Goal: Task Accomplishment & Management: Complete application form

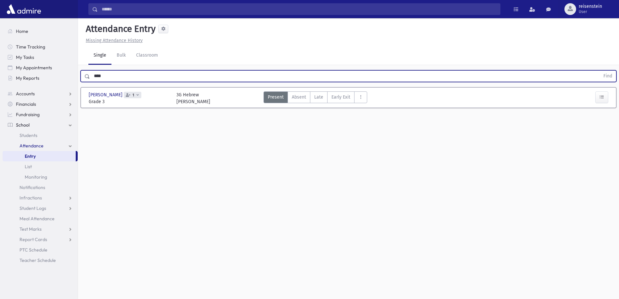
type input "****"
click at [600, 71] on button "Find" at bounding box center [608, 76] width 17 height 11
click at [302, 78] on input "text" at bounding box center [345, 76] width 510 height 12
click at [600, 71] on button "Find" at bounding box center [608, 76] width 17 height 11
click at [283, 76] on input "****" at bounding box center [345, 76] width 510 height 12
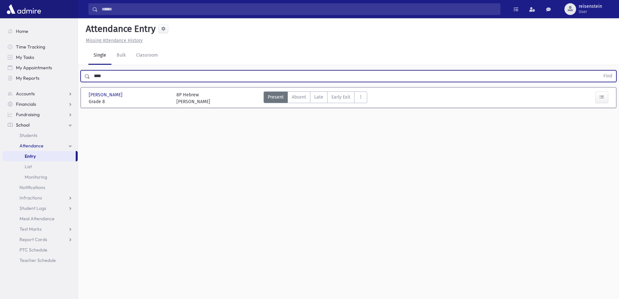
click at [283, 76] on input "****" at bounding box center [345, 76] width 510 height 12
click at [600, 71] on button "Find" at bounding box center [608, 76] width 17 height 11
click at [127, 74] on input "********" at bounding box center [345, 76] width 510 height 12
click at [600, 71] on button "Find" at bounding box center [608, 76] width 17 height 11
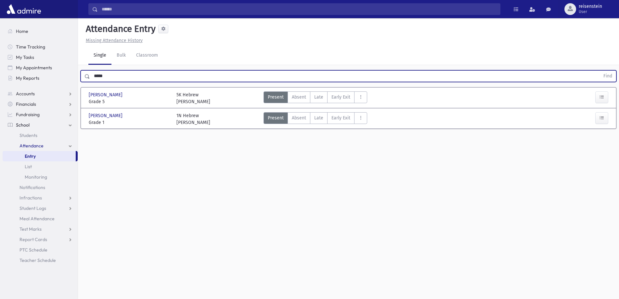
click at [112, 72] on input "*****" at bounding box center [345, 76] width 510 height 12
click at [600, 71] on button "Find" at bounding box center [608, 76] width 17 height 11
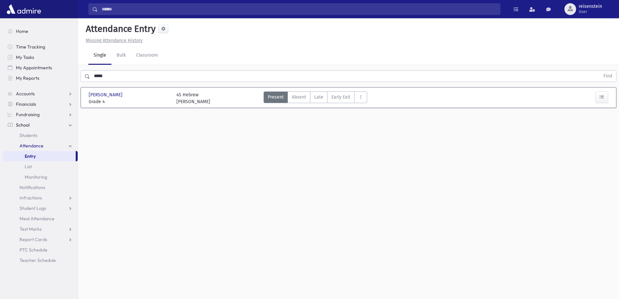
click at [564, 169] on div "Attendance Entry Missing Attendance History Single Bulk Classroom ***** Find [P…" at bounding box center [348, 158] width 541 height 280
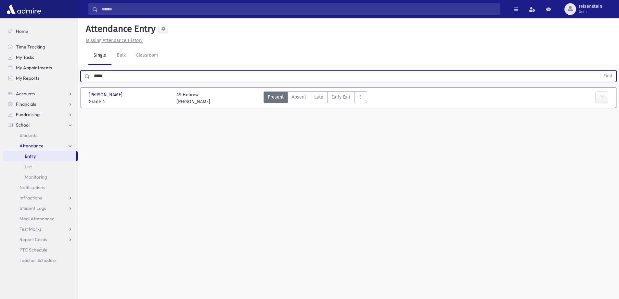
click at [224, 81] on input "*****" at bounding box center [345, 76] width 510 height 12
click at [600, 71] on button "Find" at bounding box center [608, 76] width 17 height 11
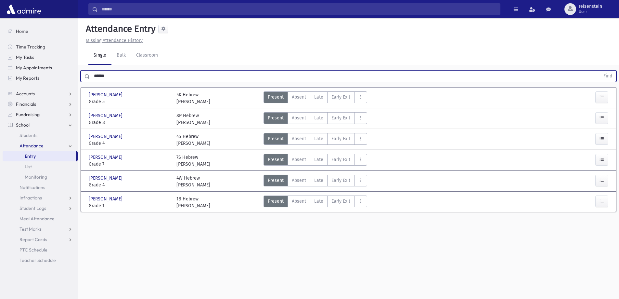
click at [122, 79] on input "******" at bounding box center [345, 76] width 510 height 12
click at [122, 78] on input "******" at bounding box center [345, 76] width 510 height 12
click at [600, 71] on button "Find" at bounding box center [608, 76] width 17 height 11
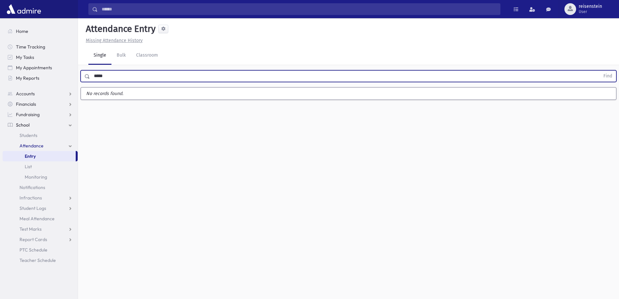
click at [600, 71] on button "Find" at bounding box center [608, 76] width 17 height 11
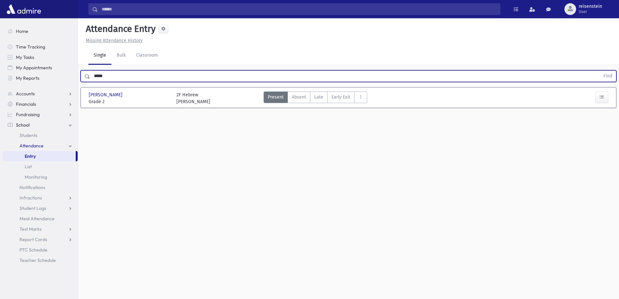
click at [109, 78] on input "*****" at bounding box center [345, 76] width 510 height 12
type input "*"
click at [600, 71] on button "Find" at bounding box center [608, 76] width 17 height 11
click at [600, 93] on button "button" at bounding box center [601, 97] width 13 height 12
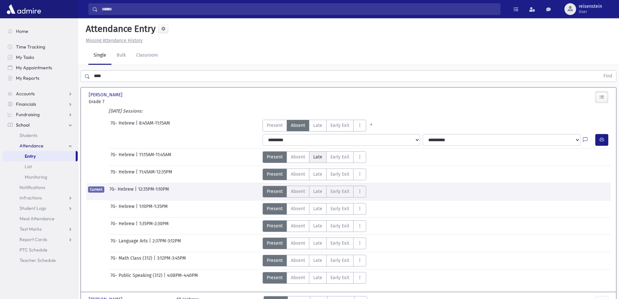
click at [314, 155] on span "Late" at bounding box center [317, 156] width 9 height 7
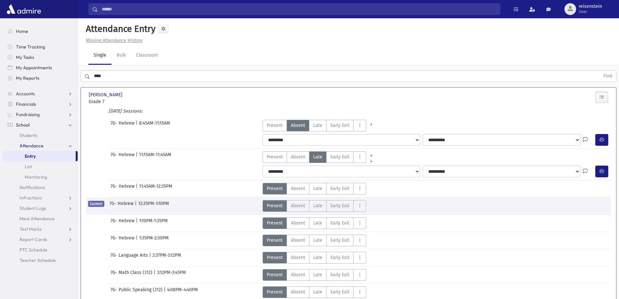
click at [272, 116] on div "[DATE] Sessions:" at bounding box center [348, 112] width 525 height 9
click at [274, 126] on span "Present" at bounding box center [275, 125] width 16 height 7
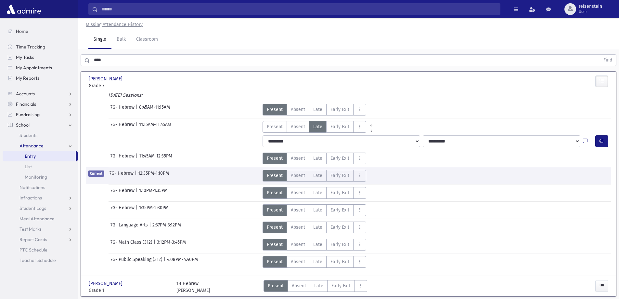
scroll to position [37, 0]
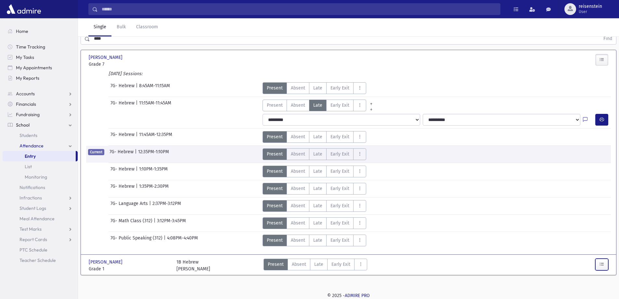
click at [607, 261] on button "button" at bounding box center [601, 264] width 13 height 12
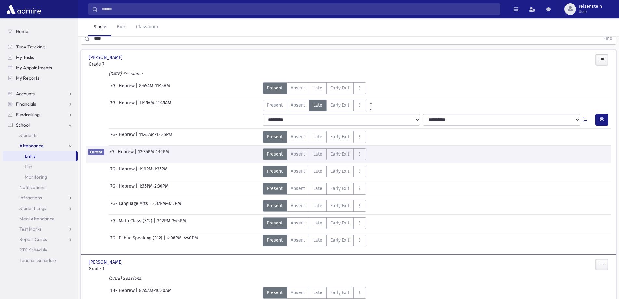
scroll to position [138, 0]
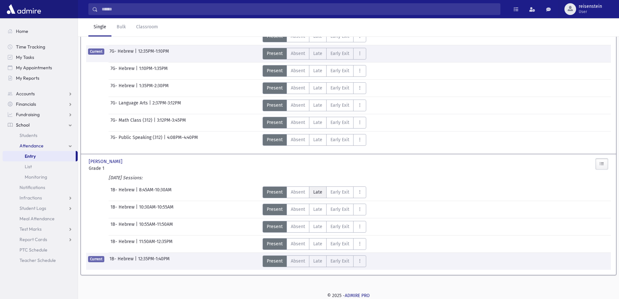
click at [318, 194] on span "Late" at bounding box center [317, 192] width 9 height 7
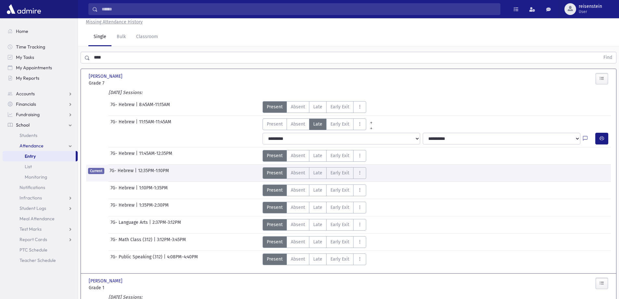
scroll to position [0, 0]
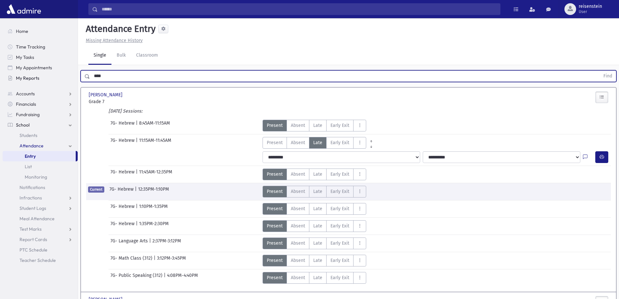
drag, startPoint x: 113, startPoint y: 77, endPoint x: 74, endPoint y: 77, distance: 39.0
click at [74, 77] on div "Search Results All Accounts" at bounding box center [309, 225] width 619 height 451
click at [600, 71] on button "Find" at bounding box center [608, 76] width 17 height 11
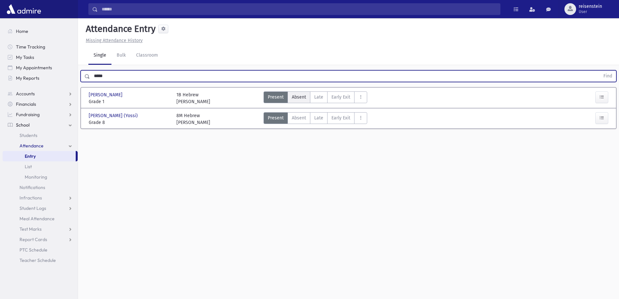
click at [293, 97] on span "Absent" at bounding box center [299, 97] width 14 height 7
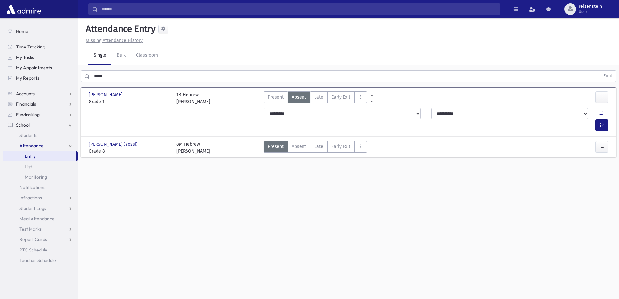
click at [148, 77] on input "*****" at bounding box center [345, 76] width 510 height 12
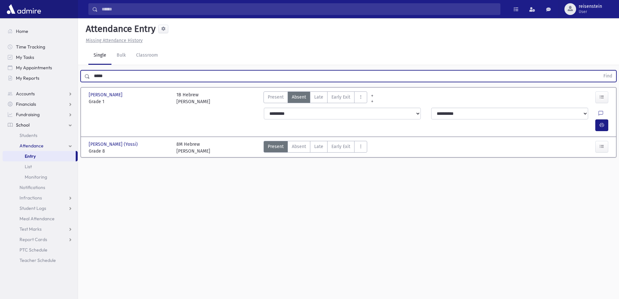
click at [148, 77] on input "*****" at bounding box center [345, 76] width 510 height 12
click at [600, 71] on button "Find" at bounding box center [608, 76] width 17 height 11
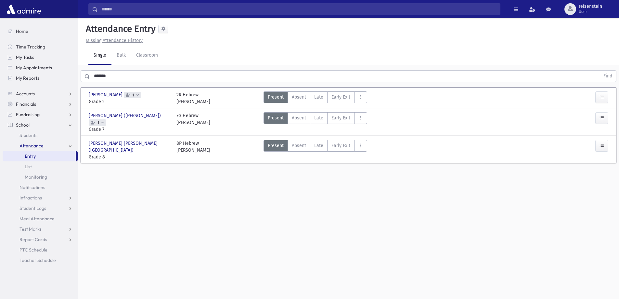
drag, startPoint x: 137, startPoint y: 70, endPoint x: 134, endPoint y: 70, distance: 3.3
click at [134, 70] on div "******* Find" at bounding box center [348, 75] width 541 height 20
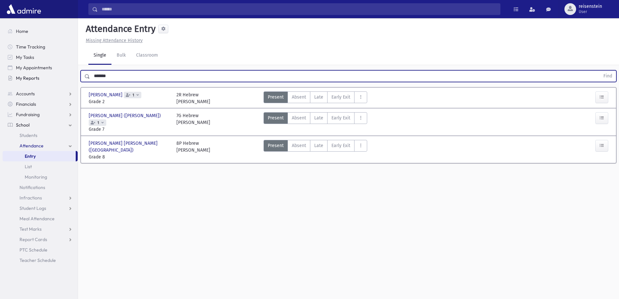
drag, startPoint x: 131, startPoint y: 74, endPoint x: 71, endPoint y: 76, distance: 60.5
click at [71, 76] on div "Search Results All Accounts" at bounding box center [309, 156] width 619 height 313
click at [600, 71] on button "Find" at bounding box center [608, 76] width 17 height 11
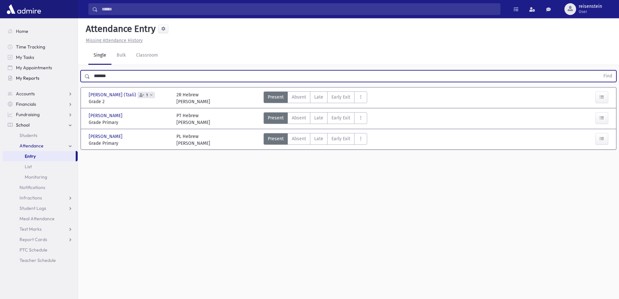
drag, startPoint x: 90, startPoint y: 79, endPoint x: 52, endPoint y: 79, distance: 38.7
click at [52, 79] on div "Search Results All Accounts" at bounding box center [309, 156] width 619 height 313
click at [600, 71] on button "Find" at bounding box center [608, 76] width 17 height 11
drag, startPoint x: 89, startPoint y: 77, endPoint x: 62, endPoint y: 77, distance: 26.7
click at [62, 77] on div "Search Results All Accounts" at bounding box center [309, 156] width 619 height 313
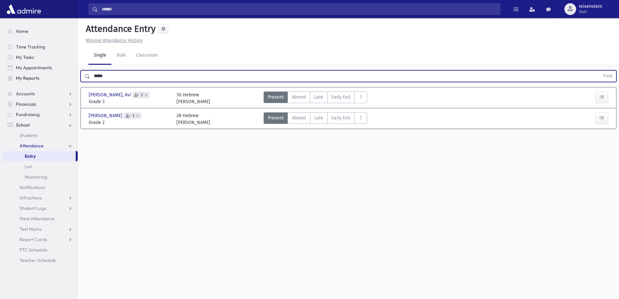
click at [600, 71] on button "Find" at bounding box center [608, 76] width 17 height 11
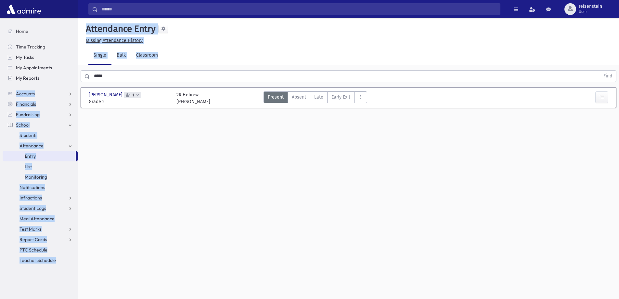
click at [71, 82] on div "Search Results All Accounts" at bounding box center [309, 156] width 619 height 313
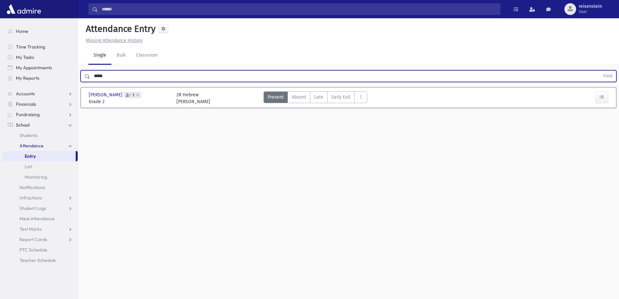
drag, startPoint x: 110, startPoint y: 76, endPoint x: 82, endPoint y: 79, distance: 27.8
click at [82, 79] on div "***** Find" at bounding box center [349, 76] width 536 height 12
click at [600, 71] on button "Find" at bounding box center [608, 76] width 17 height 11
click at [114, 78] on input "*****" at bounding box center [345, 76] width 510 height 12
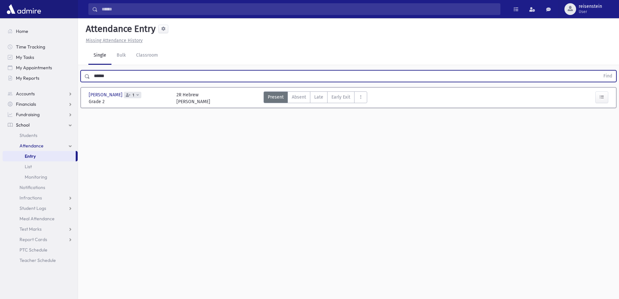
click at [600, 71] on button "Find" at bounding box center [608, 76] width 17 height 11
drag, startPoint x: 114, startPoint y: 78, endPoint x: 79, endPoint y: 83, distance: 35.7
click at [79, 83] on div "****** Find" at bounding box center [348, 75] width 541 height 20
click at [600, 71] on button "Find" at bounding box center [608, 76] width 17 height 11
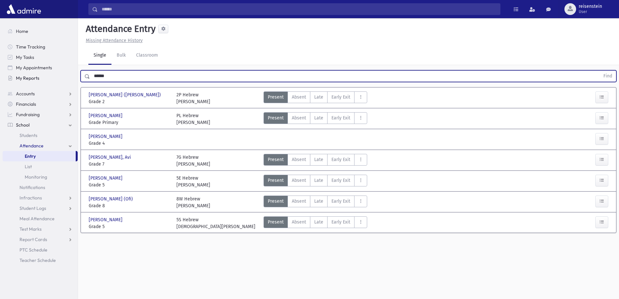
drag, startPoint x: 157, startPoint y: 73, endPoint x: 39, endPoint y: 74, distance: 118.0
click at [39, 74] on div "Search Results All Accounts" at bounding box center [309, 156] width 619 height 313
click at [600, 71] on button "Find" at bounding box center [608, 76] width 17 height 11
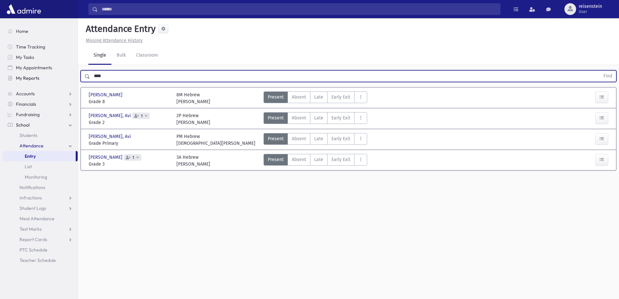
drag, startPoint x: 175, startPoint y: 79, endPoint x: 40, endPoint y: 79, distance: 135.2
click at [40, 79] on div "Search Results All Accounts" at bounding box center [309, 156] width 619 height 313
type input "*"
click at [600, 71] on button "Find" at bounding box center [608, 76] width 17 height 11
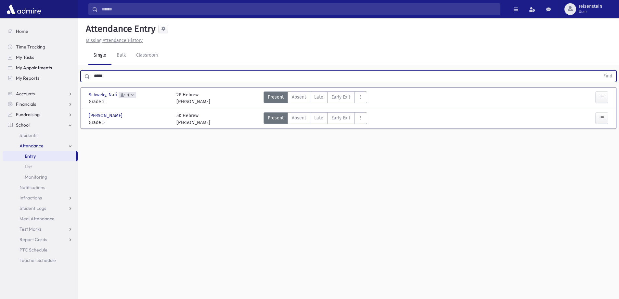
drag, startPoint x: 129, startPoint y: 72, endPoint x: 64, endPoint y: 72, distance: 65.7
click at [64, 72] on div "Search Results All Accounts" at bounding box center [309, 156] width 619 height 313
click at [600, 71] on button "Find" at bounding box center [608, 76] width 17 height 11
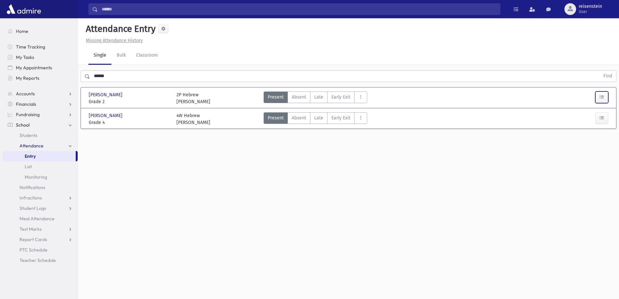
drag, startPoint x: 600, startPoint y: 97, endPoint x: 590, endPoint y: 97, distance: 10.4
click at [600, 97] on icon "button" at bounding box center [602, 97] width 5 height 6
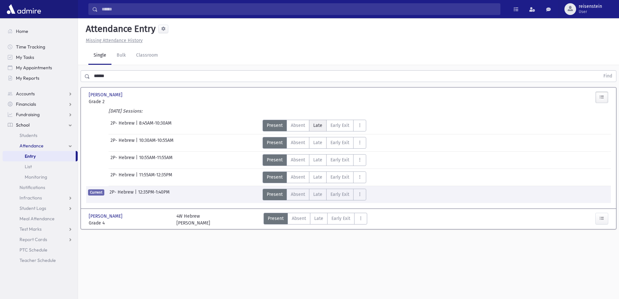
click at [318, 130] on label "Late L" at bounding box center [318, 126] width 18 height 12
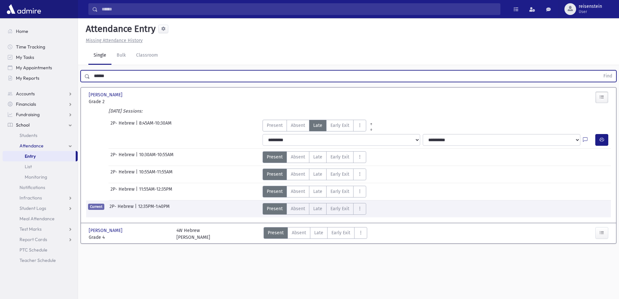
drag, startPoint x: 129, startPoint y: 77, endPoint x: 41, endPoint y: 84, distance: 88.3
click at [41, 84] on div "Search Results All Accounts" at bounding box center [309, 156] width 619 height 313
click at [600, 71] on button "Find" at bounding box center [608, 76] width 17 height 11
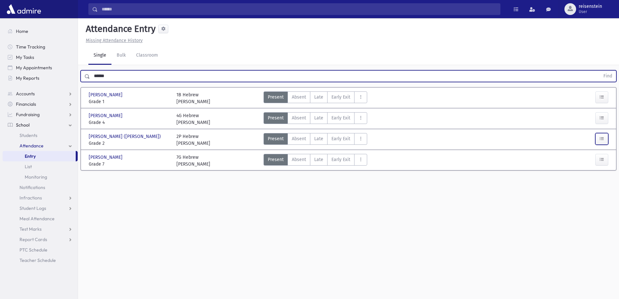
click at [604, 137] on button "button" at bounding box center [601, 139] width 13 height 12
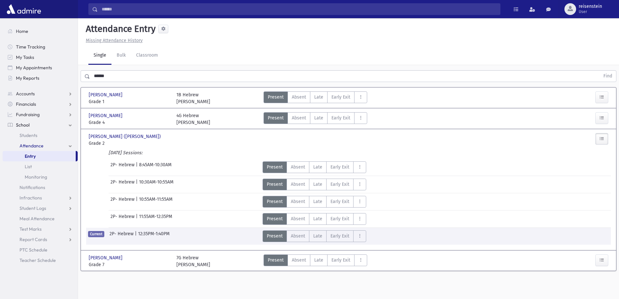
click at [320, 174] on div "**********" at bounding box center [437, 174] width 354 height 3
click at [317, 165] on span "Late" at bounding box center [317, 166] width 9 height 7
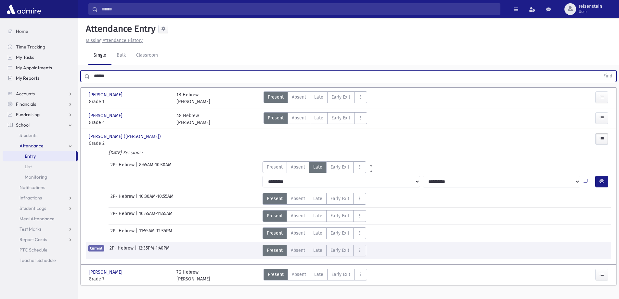
drag, startPoint x: 121, startPoint y: 73, endPoint x: 56, endPoint y: 76, distance: 65.1
click at [56, 76] on div "Search Results All Accounts" at bounding box center [309, 156] width 619 height 313
click at [600, 71] on button "Find" at bounding box center [608, 76] width 17 height 11
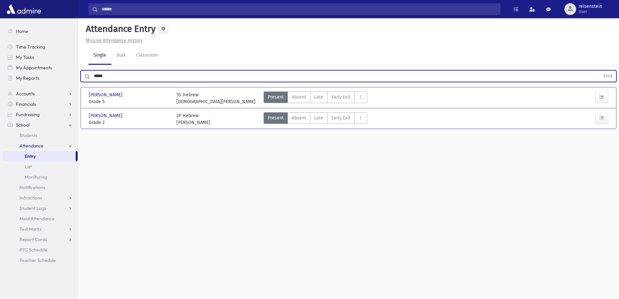
click at [173, 75] on input "*****" at bounding box center [345, 76] width 510 height 12
click at [600, 71] on button "Find" at bounding box center [608, 76] width 17 height 11
drag, startPoint x: 81, startPoint y: 73, endPoint x: 37, endPoint y: 73, distance: 43.9
click at [37, 73] on div "Search Results All Accounts" at bounding box center [309, 156] width 619 height 313
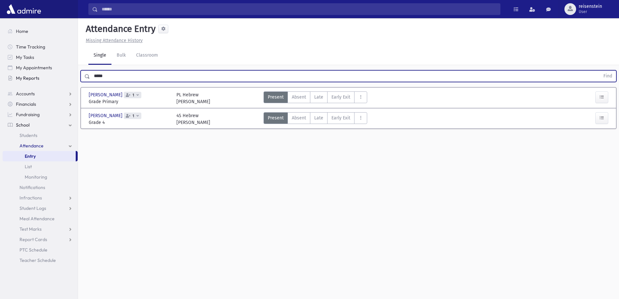
click at [600, 71] on button "Find" at bounding box center [608, 76] width 17 height 11
click at [112, 77] on input "*****" at bounding box center [345, 76] width 510 height 12
click at [600, 71] on button "Find" at bounding box center [608, 76] width 17 height 11
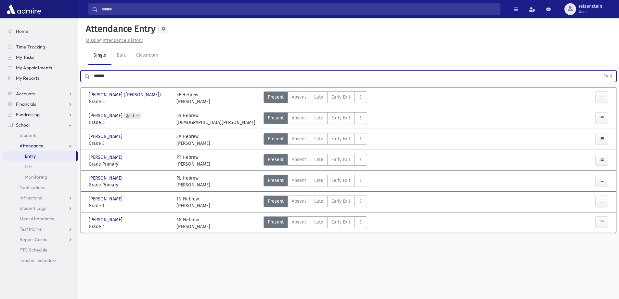
drag, startPoint x: 107, startPoint y: 75, endPoint x: 81, endPoint y: 75, distance: 25.7
click at [81, 75] on div "****** Find" at bounding box center [349, 76] width 536 height 12
click at [603, 140] on icon "button" at bounding box center [602, 139] width 5 height 6
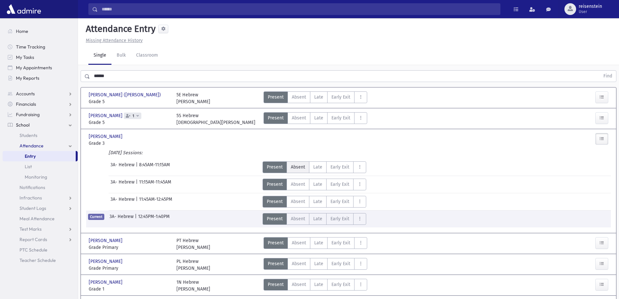
click at [292, 165] on span "Absent" at bounding box center [298, 166] width 14 height 7
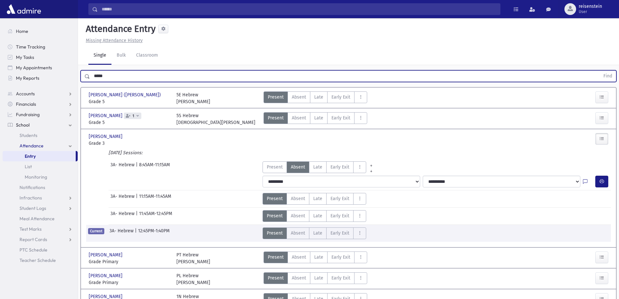
click at [600, 71] on button "Find" at bounding box center [608, 76] width 17 height 11
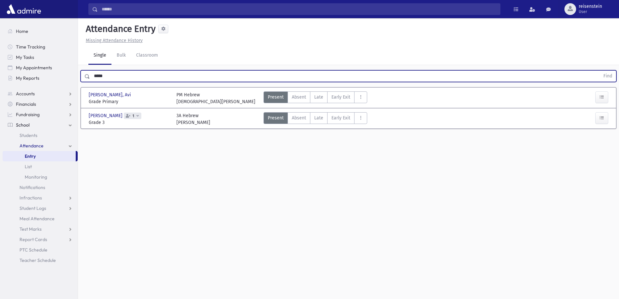
click at [120, 73] on input "*****" at bounding box center [345, 76] width 510 height 12
click at [600, 71] on button "Find" at bounding box center [608, 76] width 17 height 11
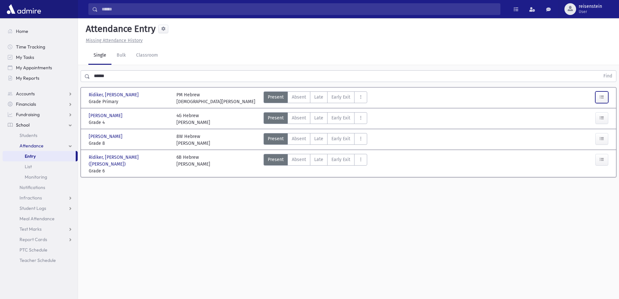
click at [600, 94] on icon "button" at bounding box center [602, 97] width 5 height 6
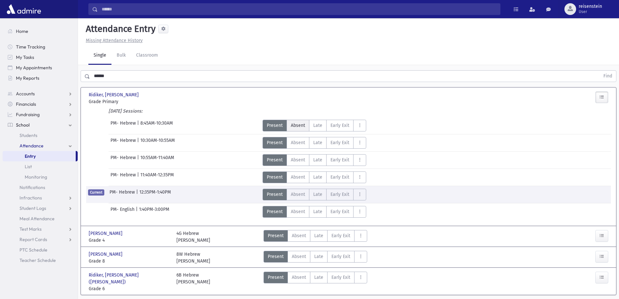
click at [300, 121] on label "Absent A" at bounding box center [298, 126] width 23 height 12
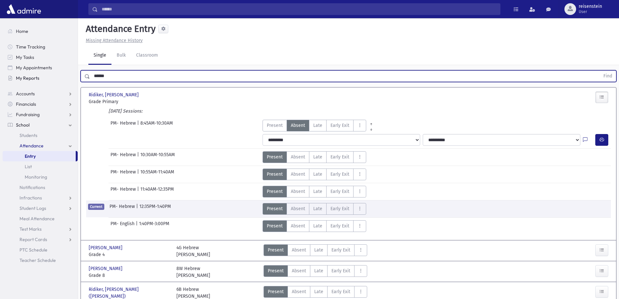
drag, startPoint x: 148, startPoint y: 77, endPoint x: 65, endPoint y: 77, distance: 83.5
click at [65, 77] on div "Search Results All Accounts" at bounding box center [309, 166] width 619 height 333
click at [600, 71] on button "Find" at bounding box center [608, 76] width 17 height 11
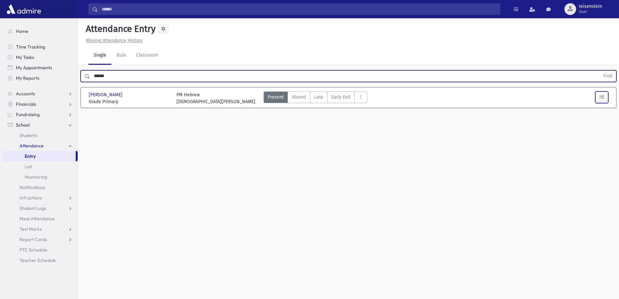
click at [600, 96] on icon "button" at bounding box center [602, 97] width 5 height 6
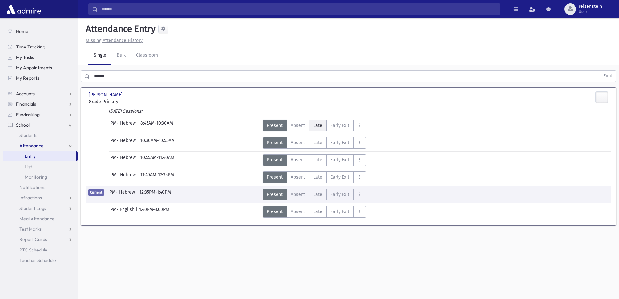
click at [317, 124] on span "Late" at bounding box center [317, 125] width 9 height 7
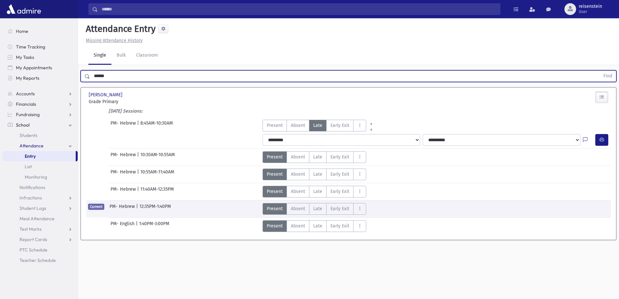
drag, startPoint x: 127, startPoint y: 79, endPoint x: 59, endPoint y: 83, distance: 67.7
click at [59, 83] on div "Search Results All Accounts" at bounding box center [309, 156] width 619 height 313
click at [600, 71] on button "Find" at bounding box center [608, 76] width 17 height 11
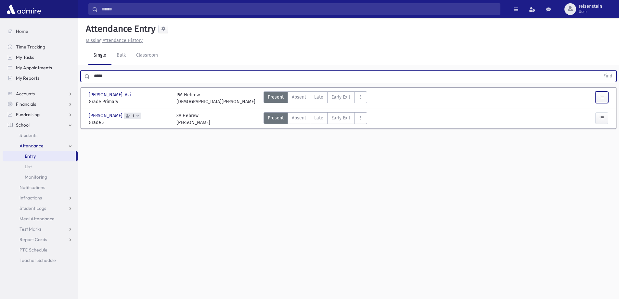
click at [603, 97] on icon "button" at bounding box center [602, 97] width 5 height 6
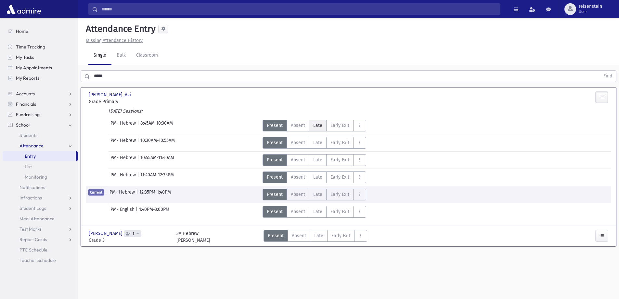
click at [316, 123] on span "Late" at bounding box center [317, 125] width 9 height 7
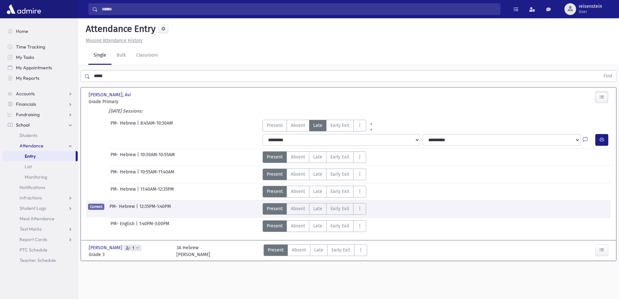
click at [134, 75] on input "*****" at bounding box center [345, 76] width 510 height 12
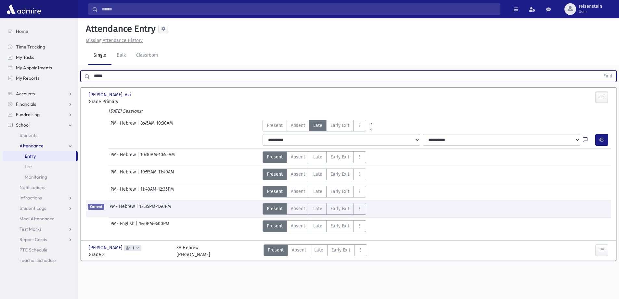
click at [134, 75] on input "*****" at bounding box center [345, 76] width 510 height 12
click at [600, 71] on button "Find" at bounding box center [608, 76] width 17 height 11
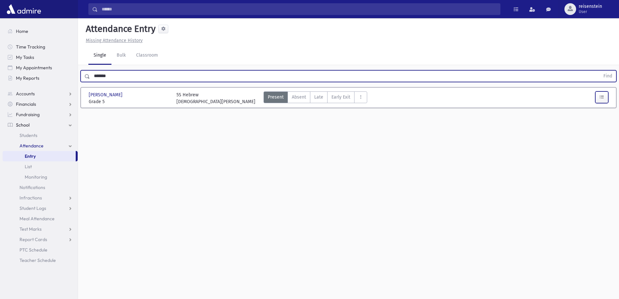
click at [600, 100] on button "button" at bounding box center [601, 97] width 13 height 12
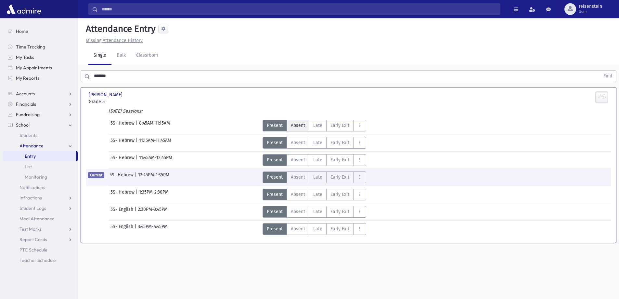
click at [304, 124] on span "Absent" at bounding box center [298, 125] width 14 height 7
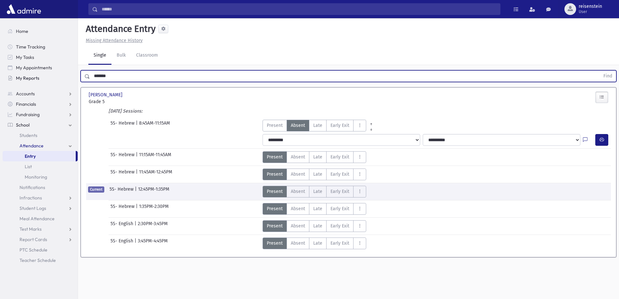
drag, startPoint x: 124, startPoint y: 76, endPoint x: 61, endPoint y: 76, distance: 63.4
click at [61, 76] on div "Search Results All Accounts" at bounding box center [309, 156] width 619 height 313
click at [600, 71] on button "Find" at bounding box center [608, 76] width 17 height 11
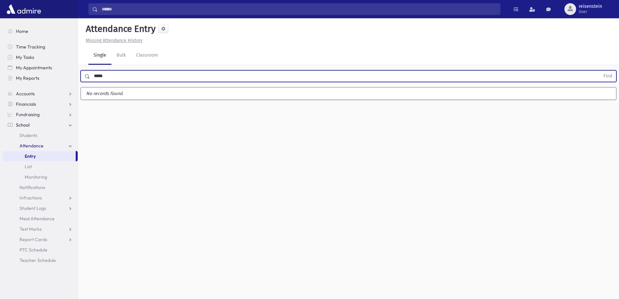
click at [600, 71] on button "Find" at bounding box center [608, 76] width 17 height 11
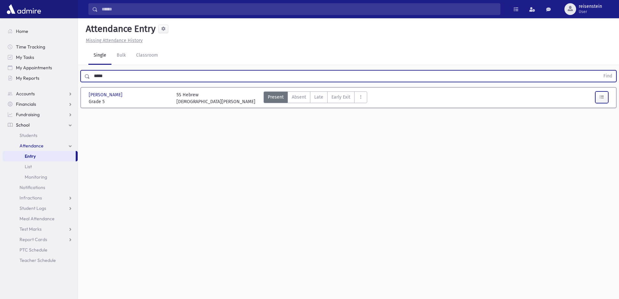
click at [601, 98] on icon "button" at bounding box center [602, 97] width 5 height 6
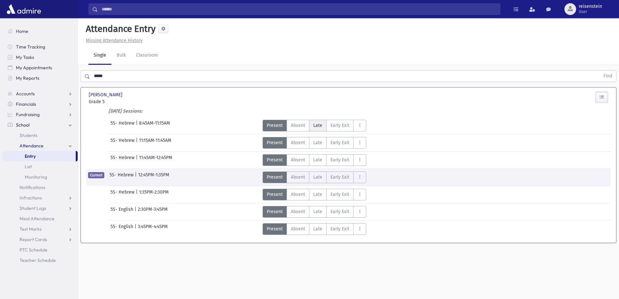
click at [321, 126] on span "Late" at bounding box center [317, 125] width 9 height 7
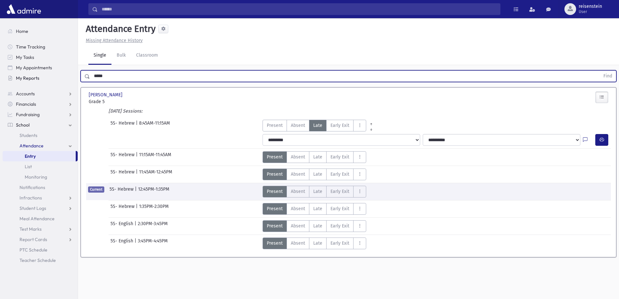
drag, startPoint x: 136, startPoint y: 71, endPoint x: 63, endPoint y: 75, distance: 72.9
click at [63, 75] on div "Search Results All Accounts" at bounding box center [309, 156] width 619 height 313
click at [600, 71] on button "Find" at bounding box center [608, 76] width 17 height 11
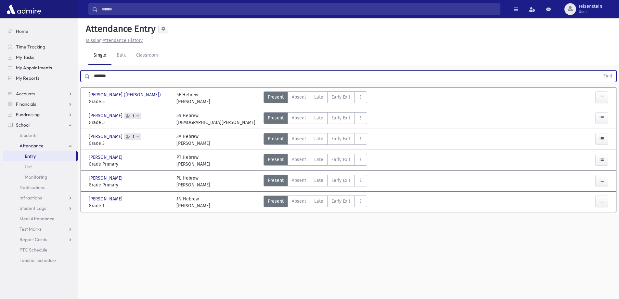
click at [114, 76] on input "*******" at bounding box center [345, 76] width 510 height 12
click at [600, 71] on button "Find" at bounding box center [608, 76] width 17 height 11
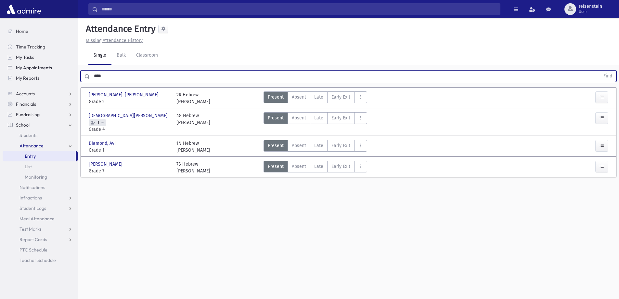
drag, startPoint x: 155, startPoint y: 70, endPoint x: 45, endPoint y: 72, distance: 109.6
click at [45, 72] on div "Search Results All Accounts" at bounding box center [309, 156] width 619 height 313
click at [134, 71] on input "****" at bounding box center [345, 76] width 510 height 12
click at [600, 71] on button "Find" at bounding box center [608, 76] width 17 height 11
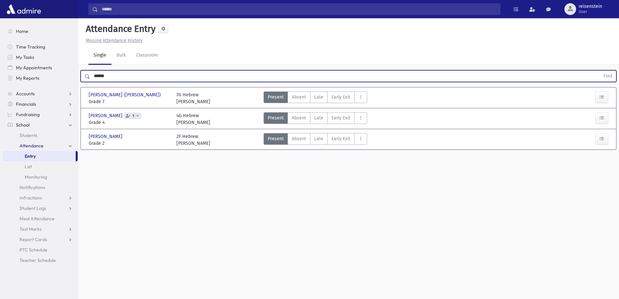
drag, startPoint x: 134, startPoint y: 71, endPoint x: 80, endPoint y: 78, distance: 53.7
click at [80, 78] on div "****** Find" at bounding box center [348, 75] width 541 height 20
click at [600, 71] on button "Find" at bounding box center [608, 76] width 17 height 11
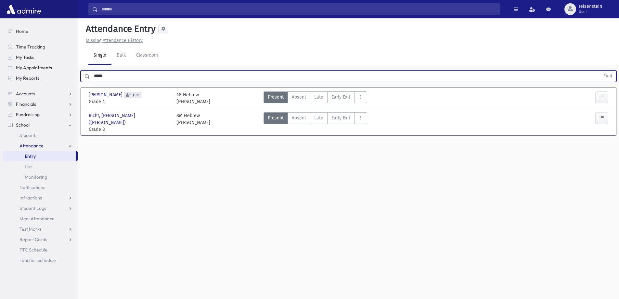
drag, startPoint x: 113, startPoint y: 77, endPoint x: 56, endPoint y: 83, distance: 57.6
click at [56, 83] on div "Search Results All Accounts" at bounding box center [309, 156] width 619 height 313
click at [600, 71] on button "Find" at bounding box center [608, 76] width 17 height 11
drag, startPoint x: 111, startPoint y: 78, endPoint x: 74, endPoint y: 84, distance: 38.2
click at [74, 84] on div "Search Results All Accounts" at bounding box center [309, 156] width 619 height 313
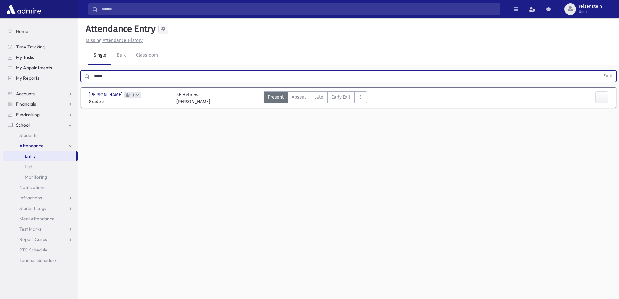
click at [600, 71] on button "Find" at bounding box center [608, 76] width 17 height 11
drag, startPoint x: 130, startPoint y: 70, endPoint x: 18, endPoint y: 86, distance: 112.7
click at [18, 86] on div "Search Results All Accounts" at bounding box center [309, 156] width 619 height 313
click at [600, 71] on button "Find" at bounding box center [608, 76] width 17 height 11
drag, startPoint x: 117, startPoint y: 77, endPoint x: 64, endPoint y: 81, distance: 53.4
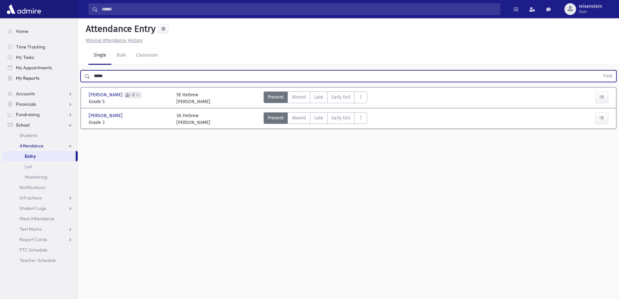
click at [64, 81] on div "Search Results All Accounts" at bounding box center [309, 156] width 619 height 313
click at [600, 71] on button "Find" at bounding box center [608, 76] width 17 height 11
drag, startPoint x: 128, startPoint y: 75, endPoint x: 7, endPoint y: 90, distance: 121.8
click at [7, 90] on div "Search Results All Accounts" at bounding box center [309, 156] width 619 height 313
click at [600, 71] on button "Find" at bounding box center [608, 76] width 17 height 11
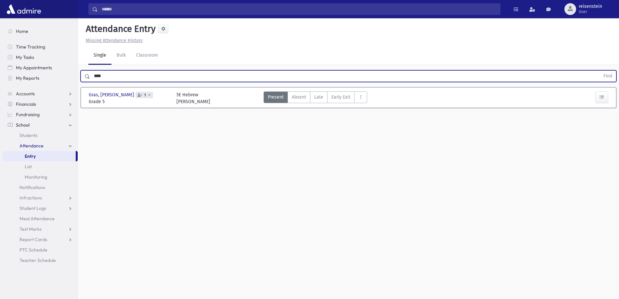
drag, startPoint x: 117, startPoint y: 75, endPoint x: 54, endPoint y: 84, distance: 64.0
click at [54, 84] on div "Search Results All Accounts" at bounding box center [309, 156] width 619 height 313
click at [600, 71] on button "Find" at bounding box center [608, 76] width 17 height 11
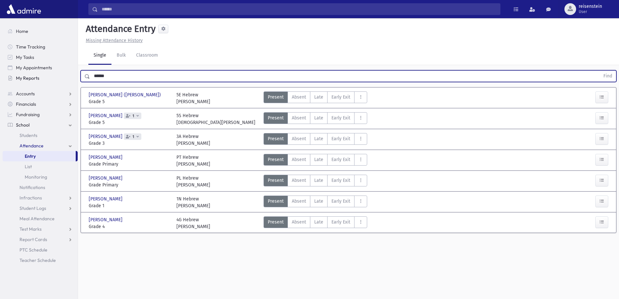
drag, startPoint x: 130, startPoint y: 78, endPoint x: 62, endPoint y: 79, distance: 67.9
click at [62, 79] on div "Search Results All Accounts" at bounding box center [309, 156] width 619 height 313
click at [600, 71] on button "Find" at bounding box center [608, 76] width 17 height 11
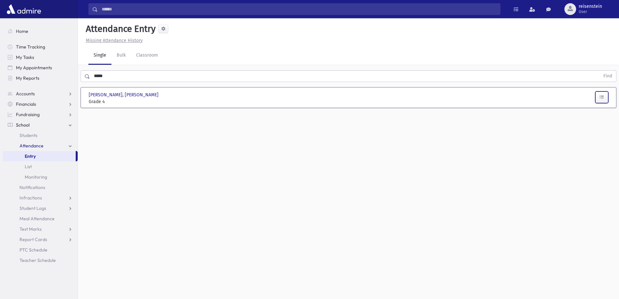
click at [604, 98] on icon "button" at bounding box center [602, 97] width 5 height 6
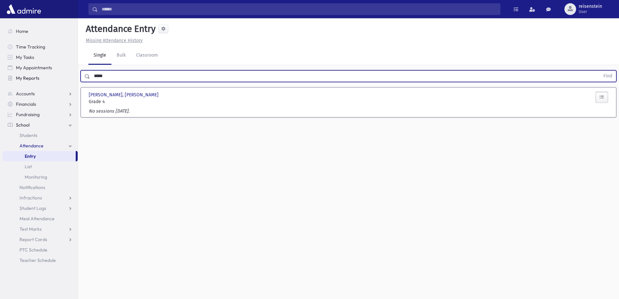
drag, startPoint x: 125, startPoint y: 74, endPoint x: 65, endPoint y: 81, distance: 60.6
click at [65, 81] on div "Search Results All Accounts" at bounding box center [309, 156] width 619 height 313
type input "******"
click at [600, 71] on button "Find" at bounding box center [608, 76] width 17 height 11
